Goal: Find specific page/section: Find specific page/section

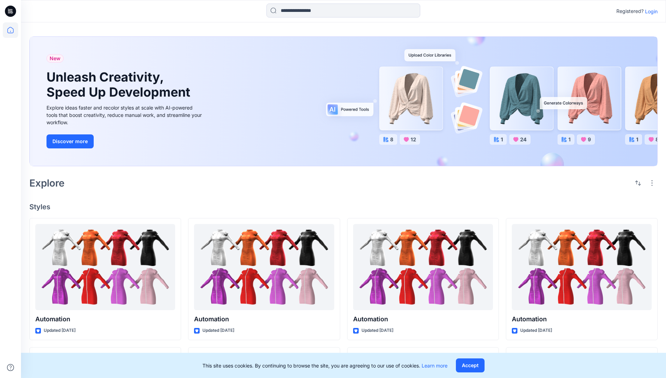
click at [650, 11] on p "Login" at bounding box center [651, 11] width 13 height 7
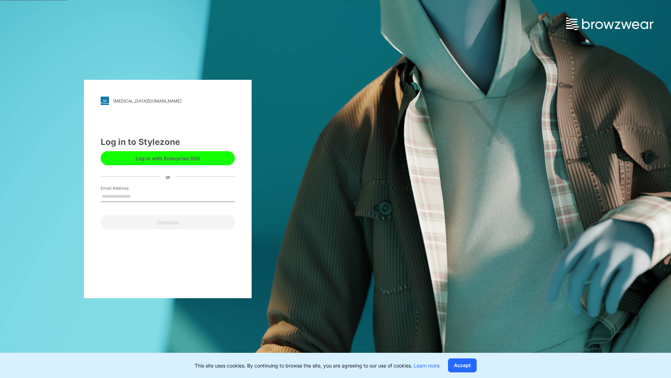
click at [138, 196] on input "Email Address" at bounding box center [168, 196] width 134 height 10
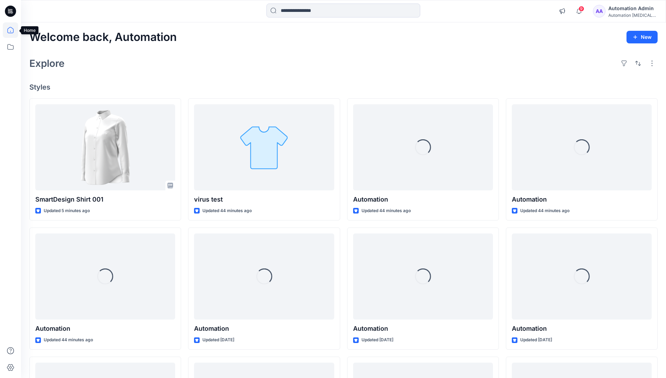
click at [13, 30] on icon at bounding box center [10, 30] width 6 height 6
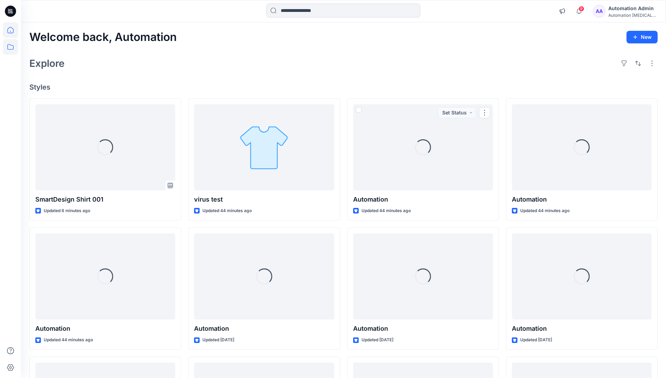
click at [12, 47] on icon at bounding box center [10, 46] width 15 height 15
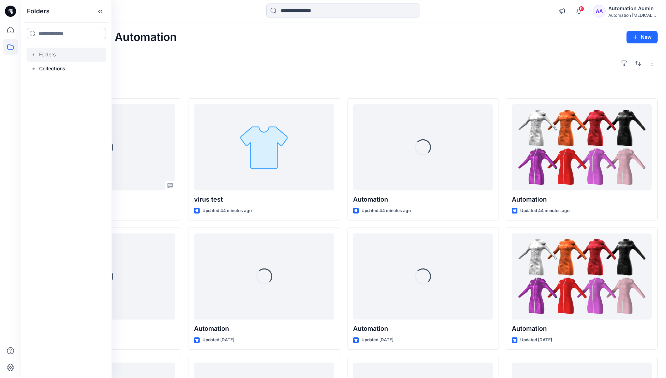
click at [75, 55] on div at bounding box center [67, 55] width 80 height 14
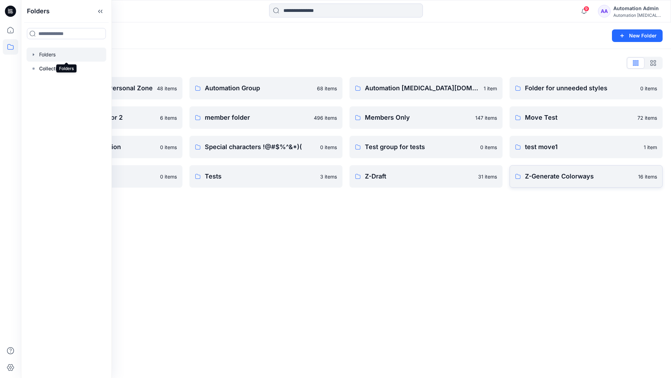
click at [562, 179] on p "Z-Generate Colorways" at bounding box center [579, 176] width 109 height 10
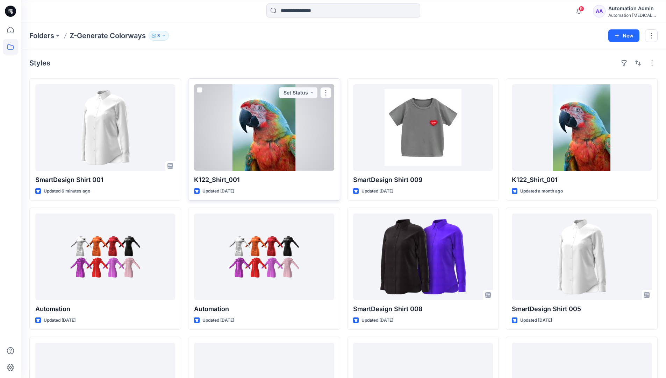
click at [199, 90] on span at bounding box center [200, 90] width 6 height 6
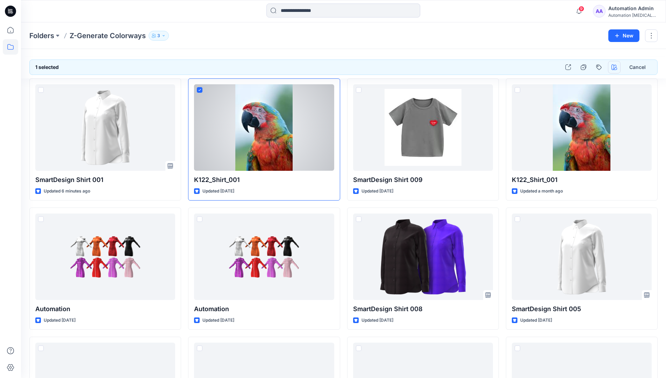
click at [613, 64] on icon "button" at bounding box center [615, 67] width 6 height 6
